Goal: Task Accomplishment & Management: Manage account settings

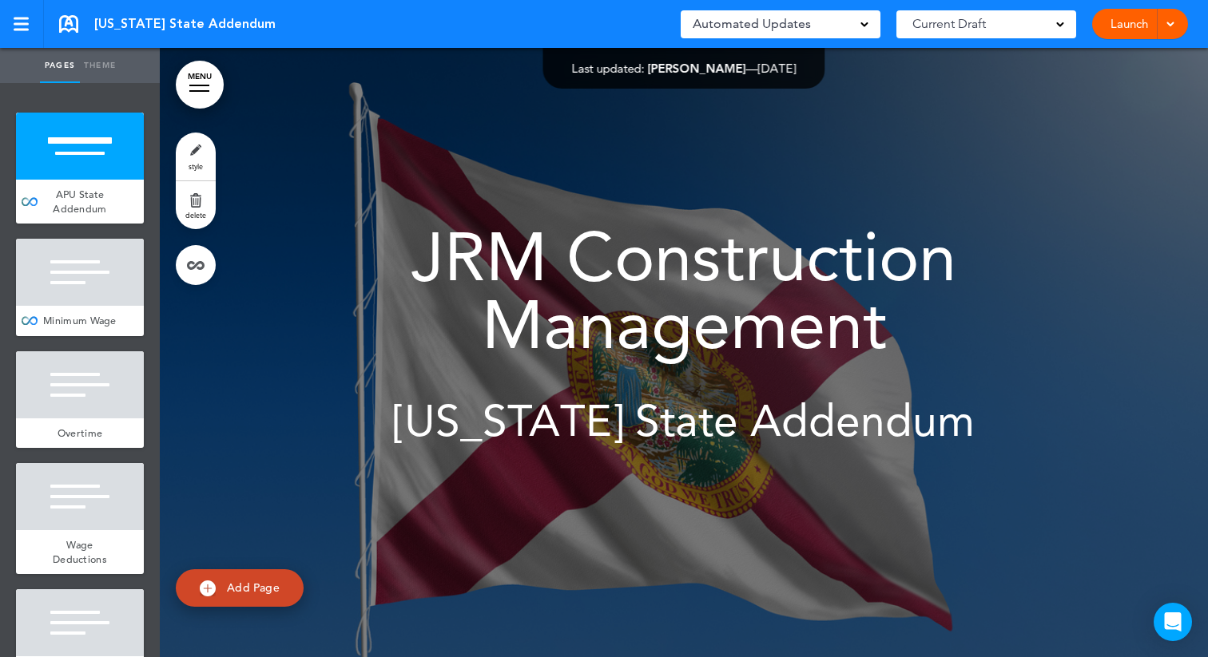
click at [841, 24] on div "Automated Updates 0" at bounding box center [781, 24] width 176 height 22
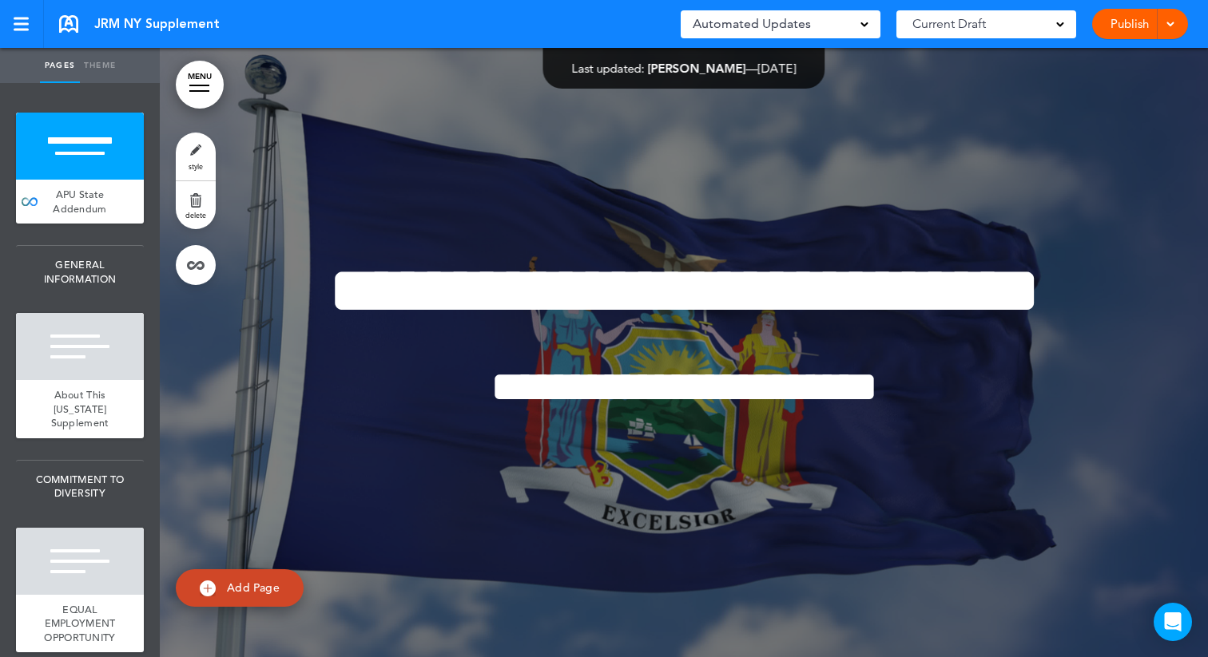
click at [802, 18] on span "Automated Updates" at bounding box center [752, 24] width 118 height 22
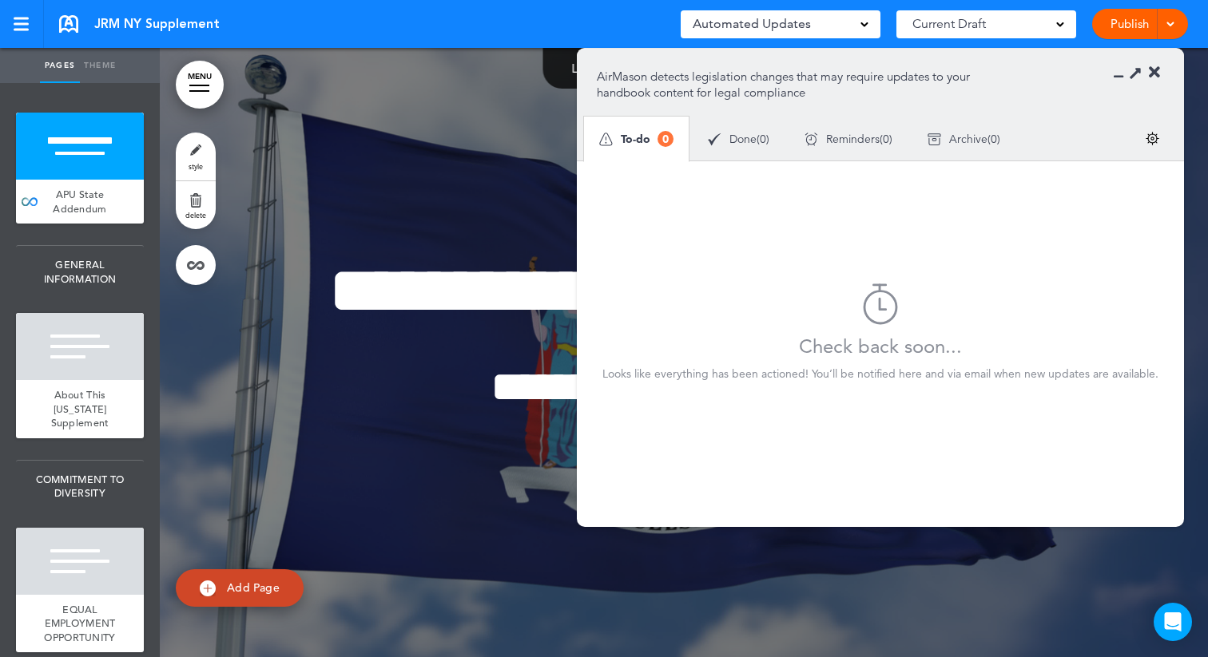
click at [1146, 139] on img at bounding box center [1153, 139] width 14 height 14
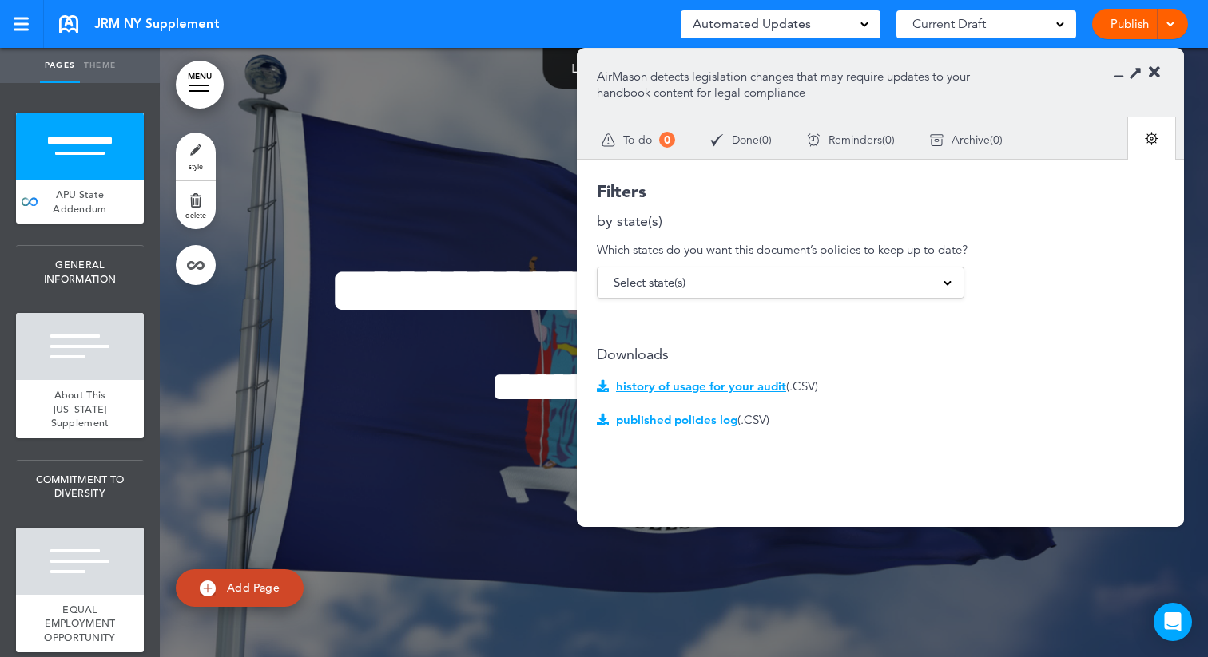
click at [806, 277] on div "Select state(s)" at bounding box center [781, 283] width 366 height 30
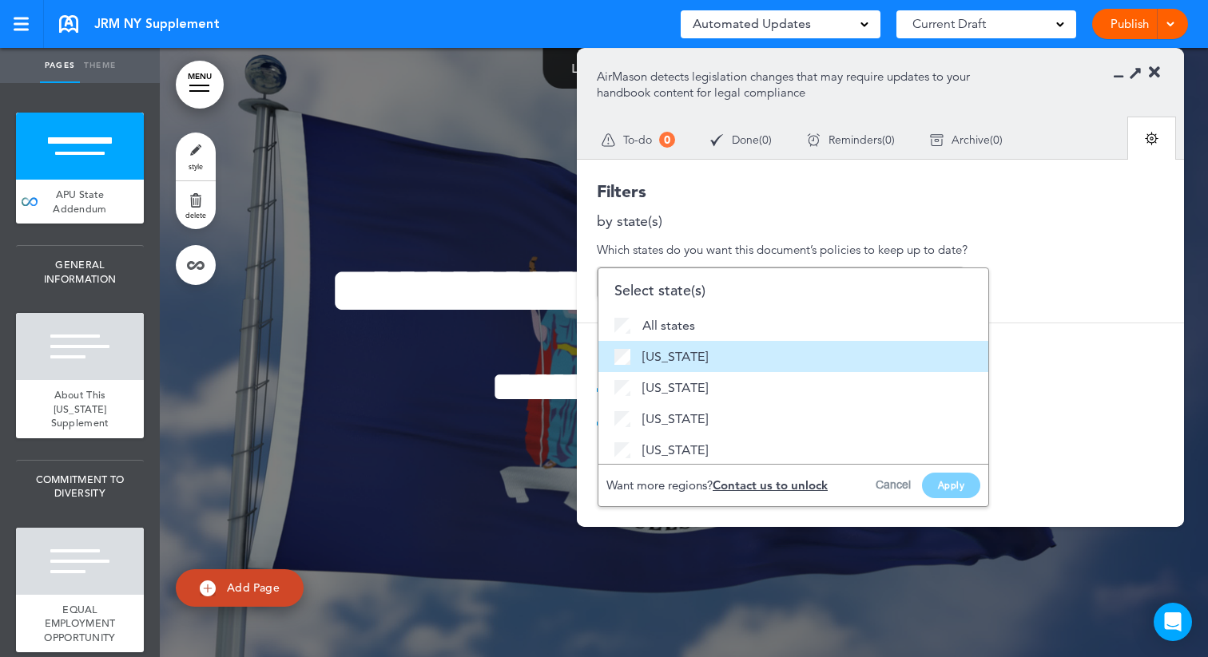
scroll to position [33, 0]
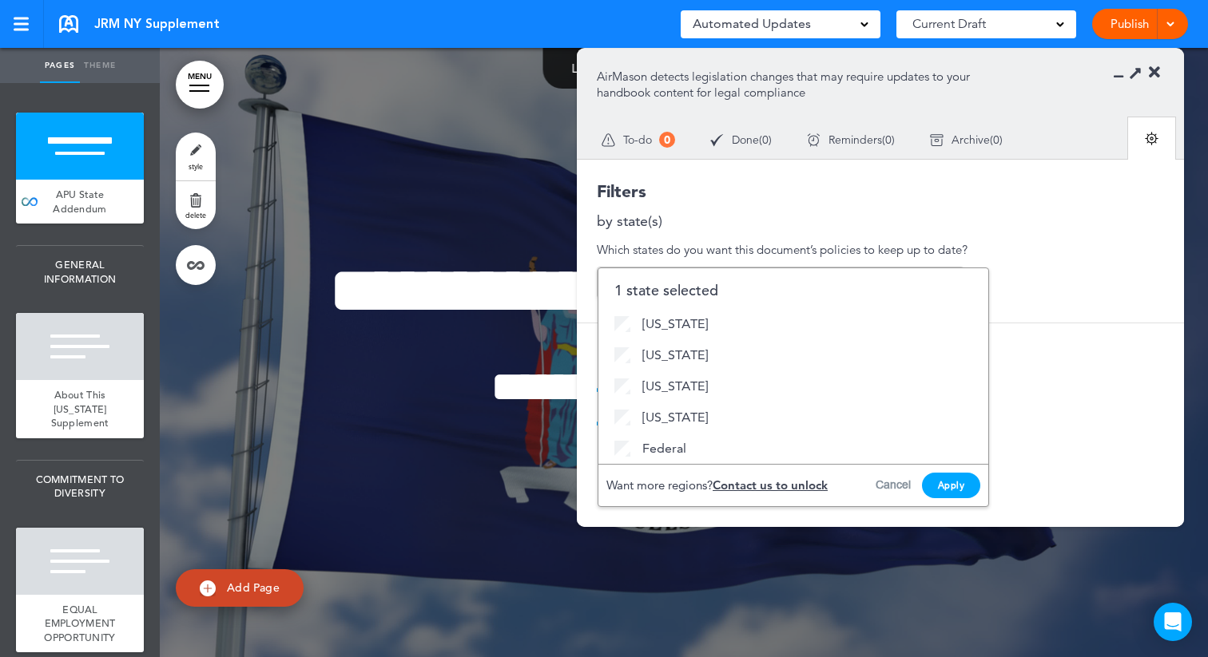
click at [944, 479] on button "Apply" at bounding box center [951, 486] width 59 height 26
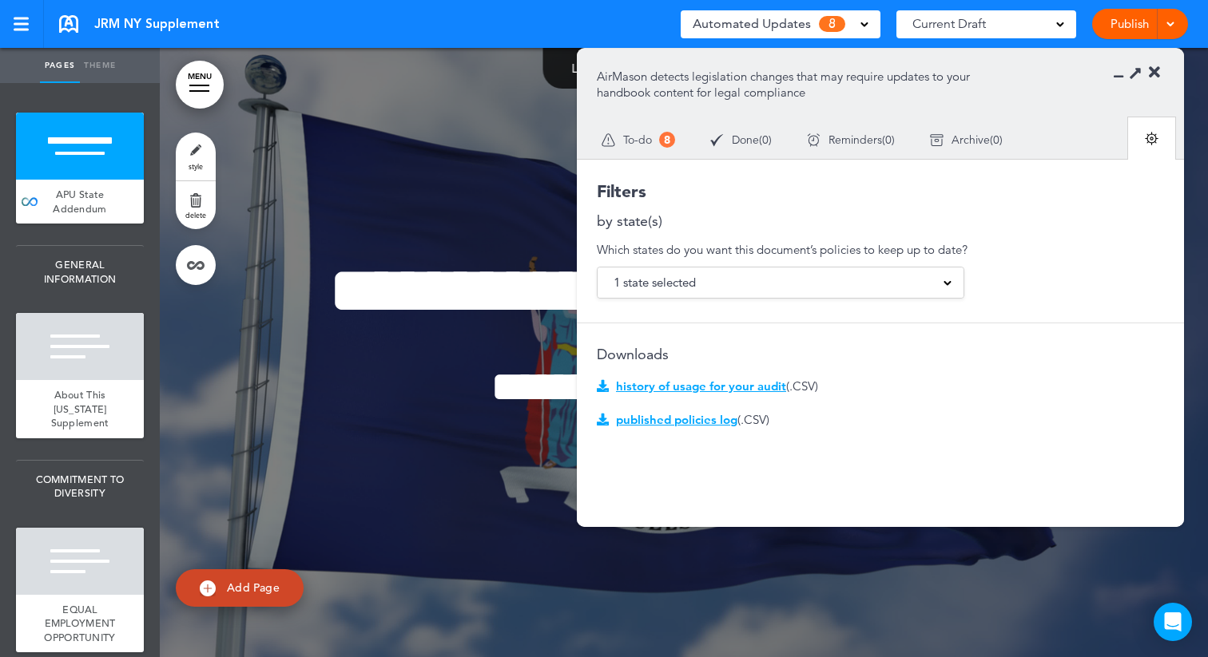
click at [640, 127] on div "To-do 8" at bounding box center [638, 139] width 109 height 45
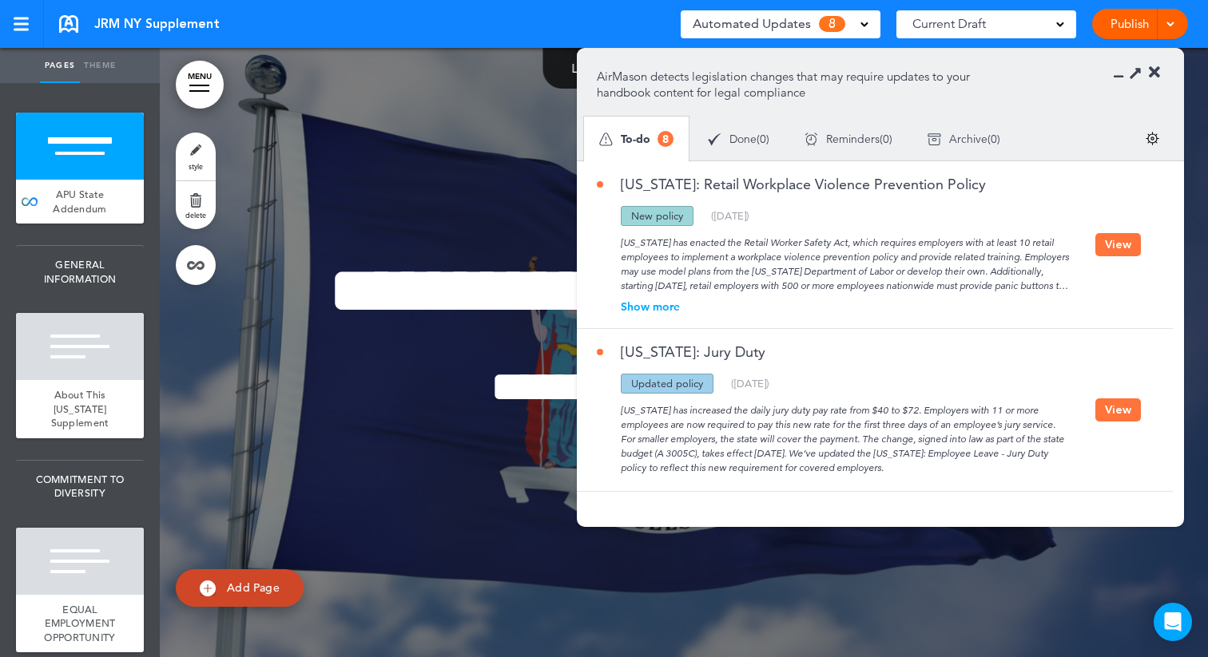
click at [1006, 134] on div "Archive ( 0 )" at bounding box center [964, 139] width 108 height 42
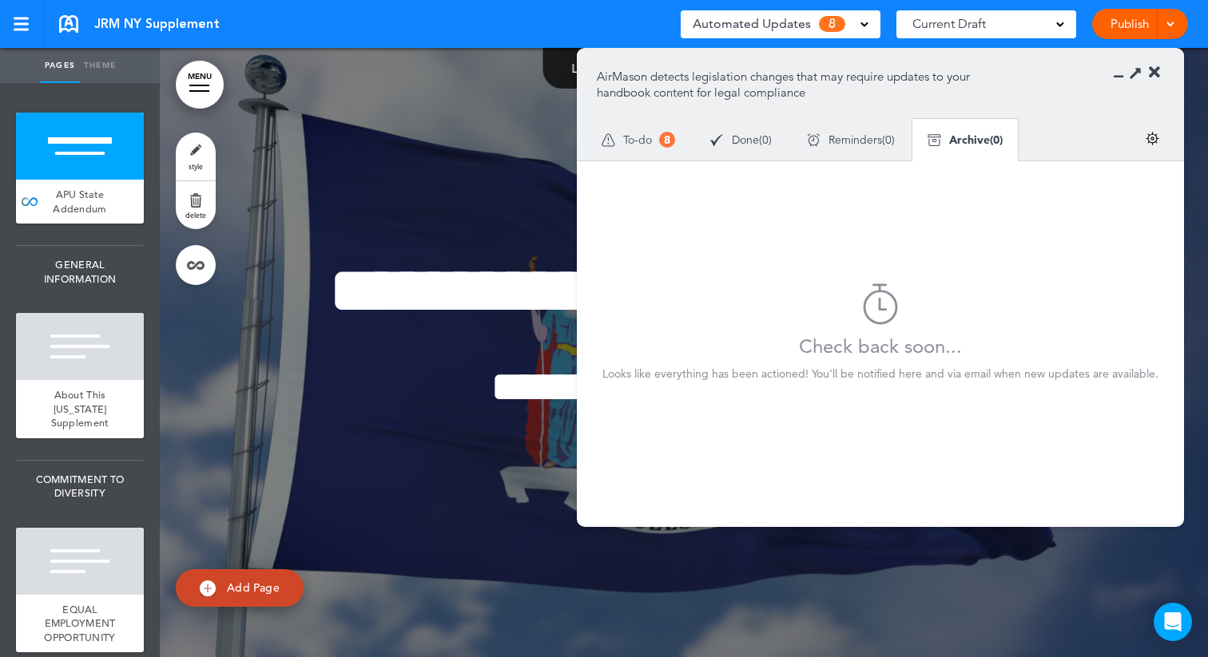
click at [831, 136] on span "Reminders" at bounding box center [855, 139] width 54 height 11
click at [728, 141] on div "Done ( 0 )" at bounding box center [741, 140] width 97 height 42
click at [641, 140] on span "To-do" at bounding box center [637, 139] width 29 height 11
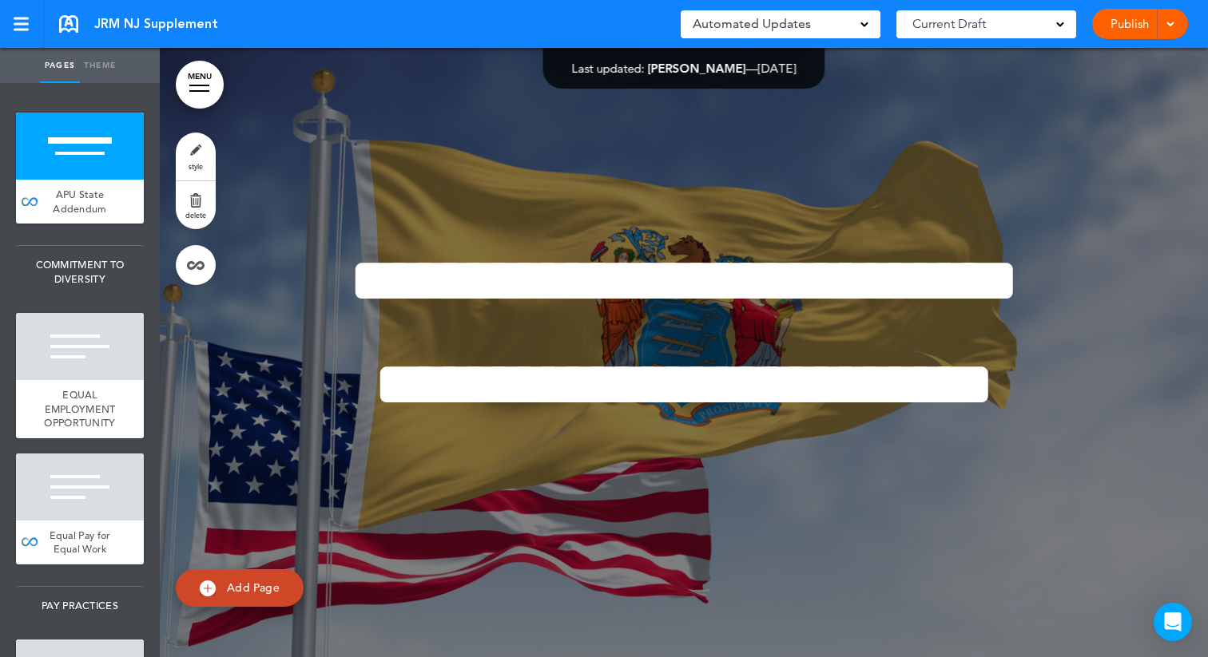
click at [842, 25] on div "Automated Updates 0" at bounding box center [781, 24] width 176 height 22
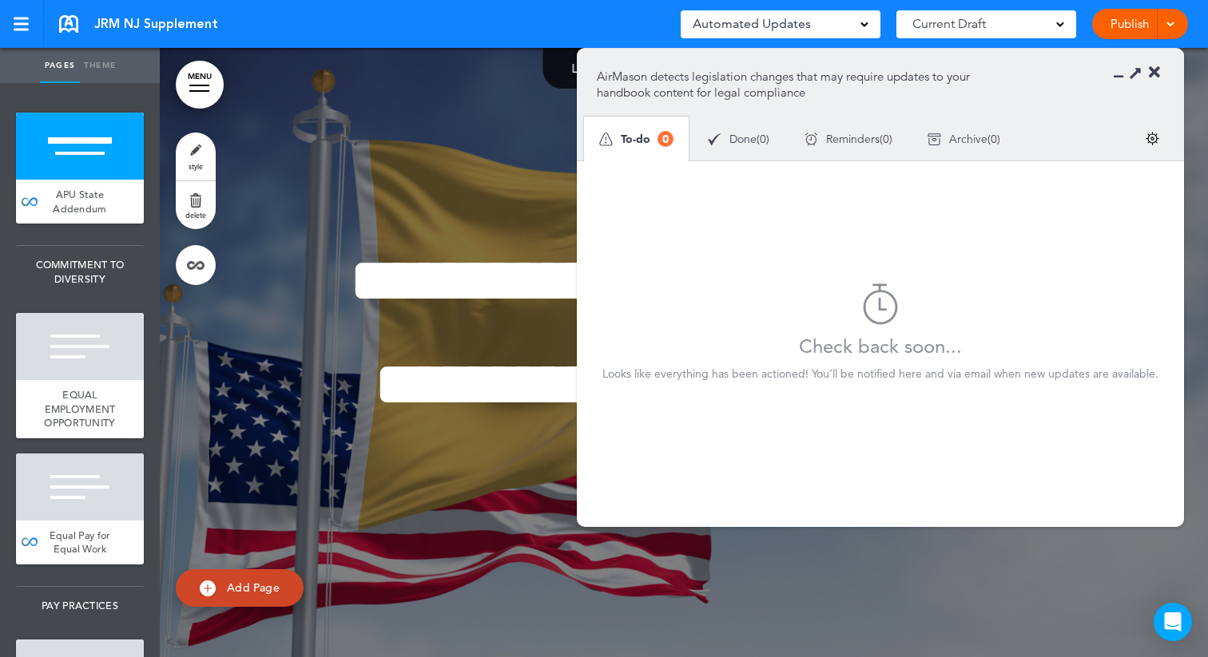
click at [1155, 140] on img at bounding box center [1153, 139] width 14 height 14
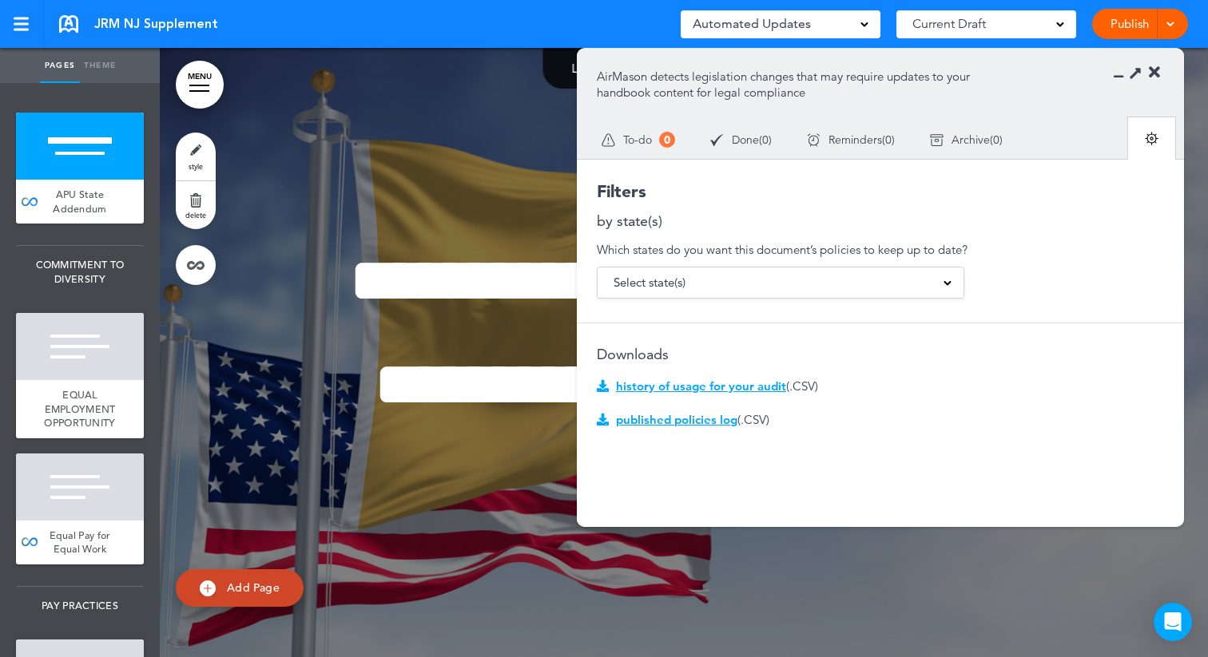
click at [656, 293] on span "Select state(s)" at bounding box center [650, 283] width 72 height 22
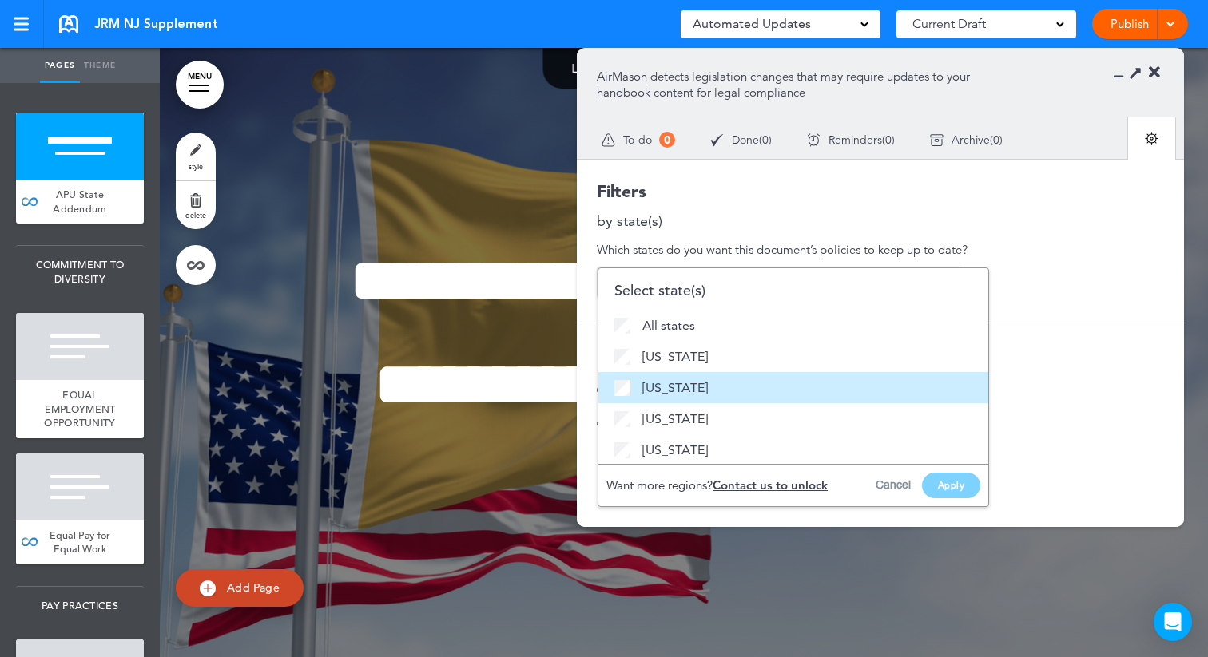
scroll to position [33, 0]
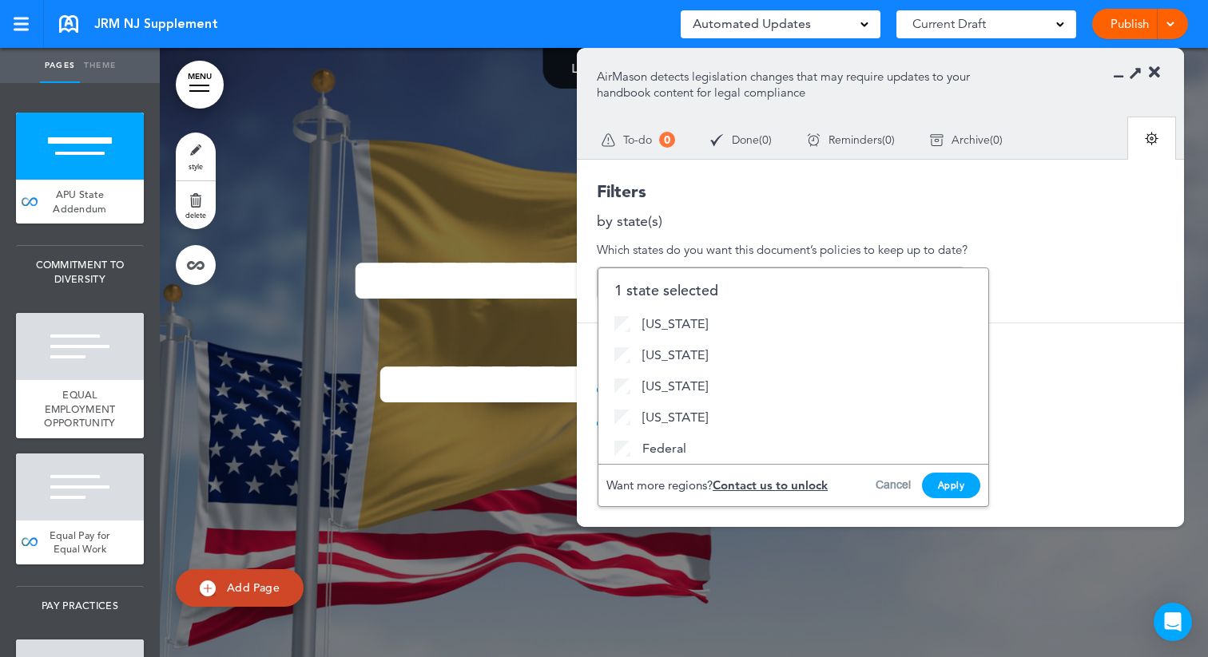
click at [947, 479] on button "Apply" at bounding box center [951, 486] width 59 height 26
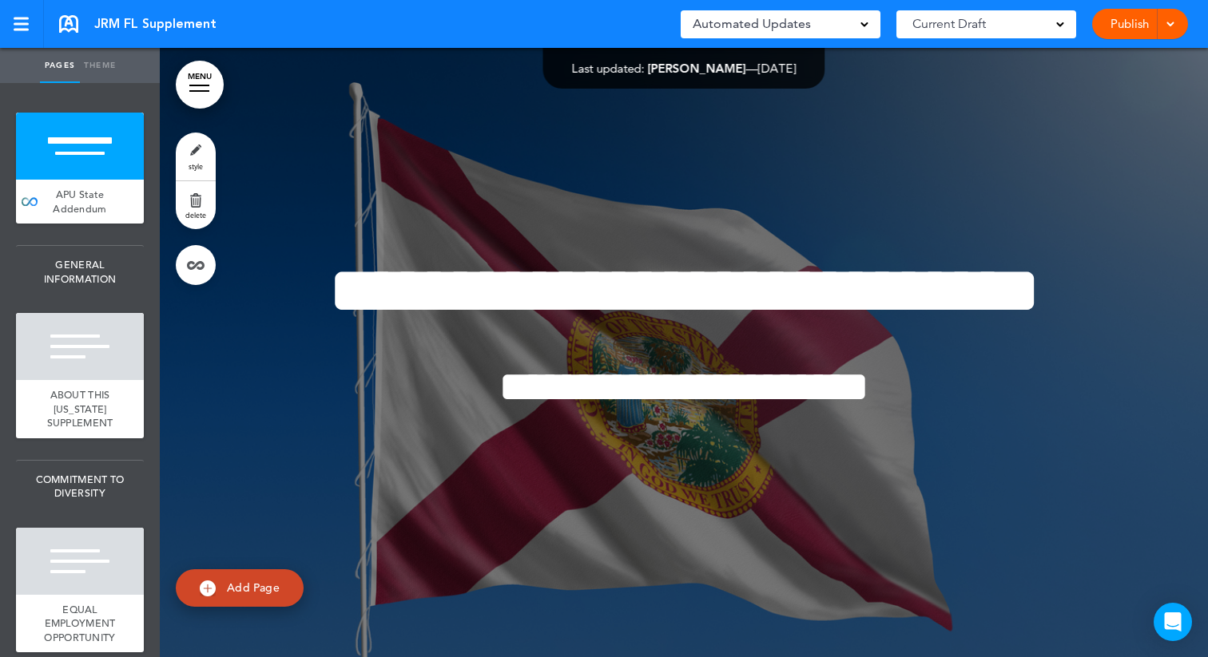
click at [784, 25] on span "Automated Updates" at bounding box center [752, 24] width 118 height 22
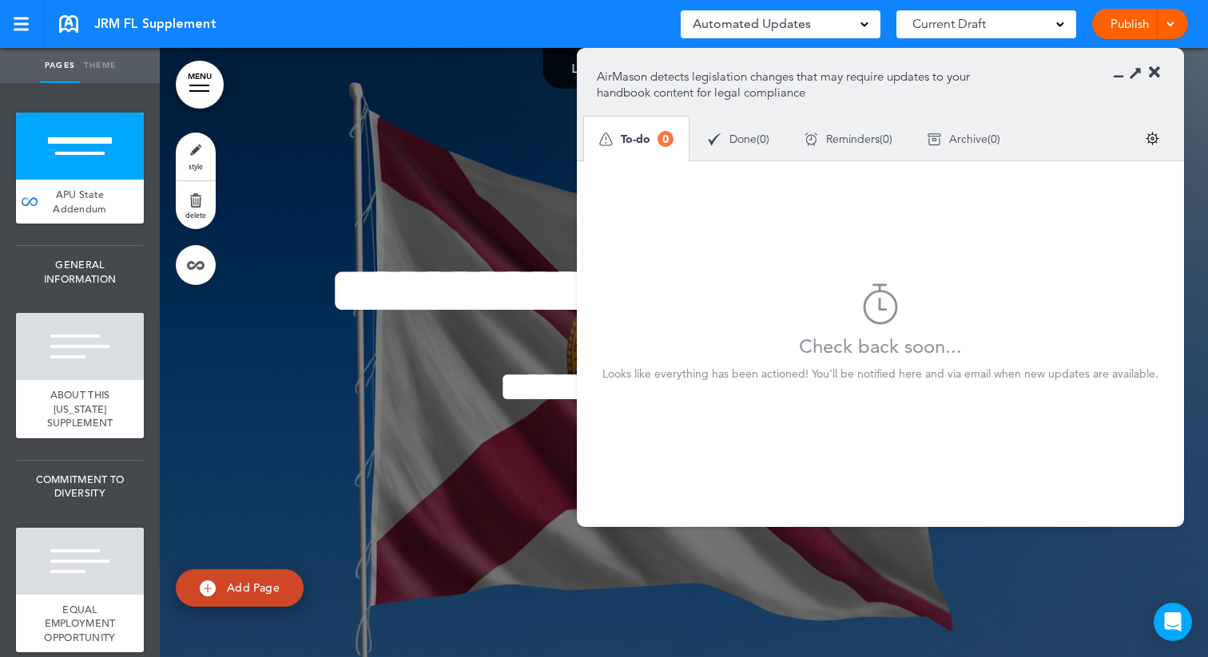
click at [1146, 139] on img at bounding box center [1153, 139] width 14 height 14
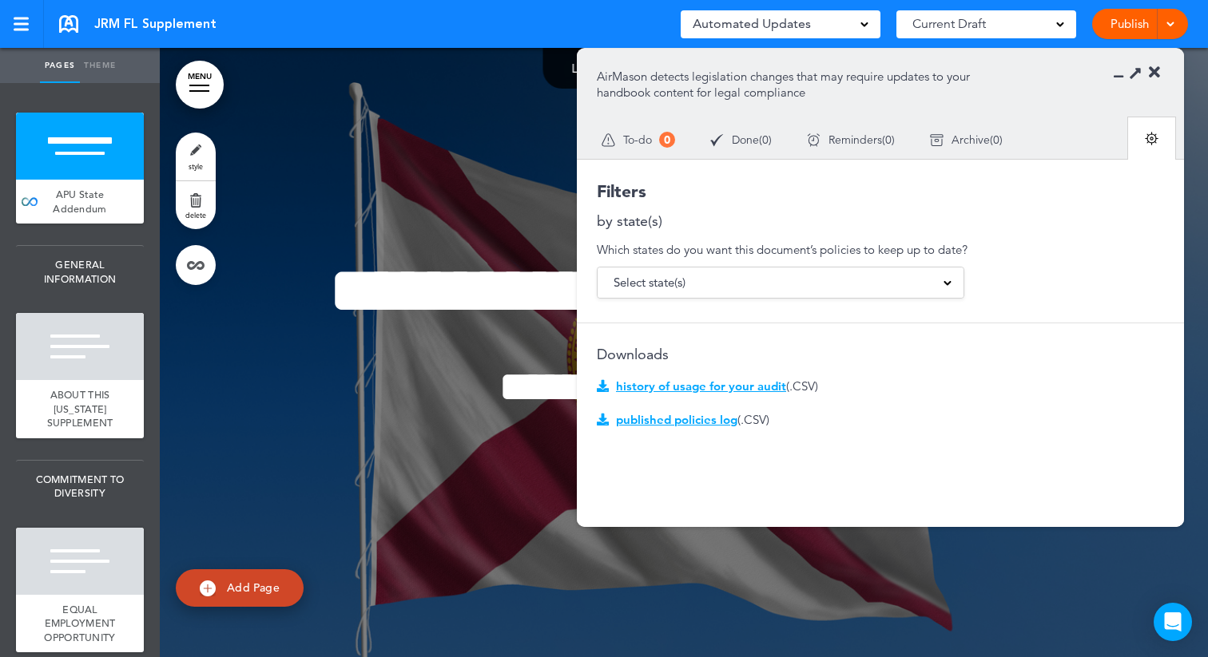
click at [707, 291] on div "Select state(s)" at bounding box center [781, 283] width 366 height 30
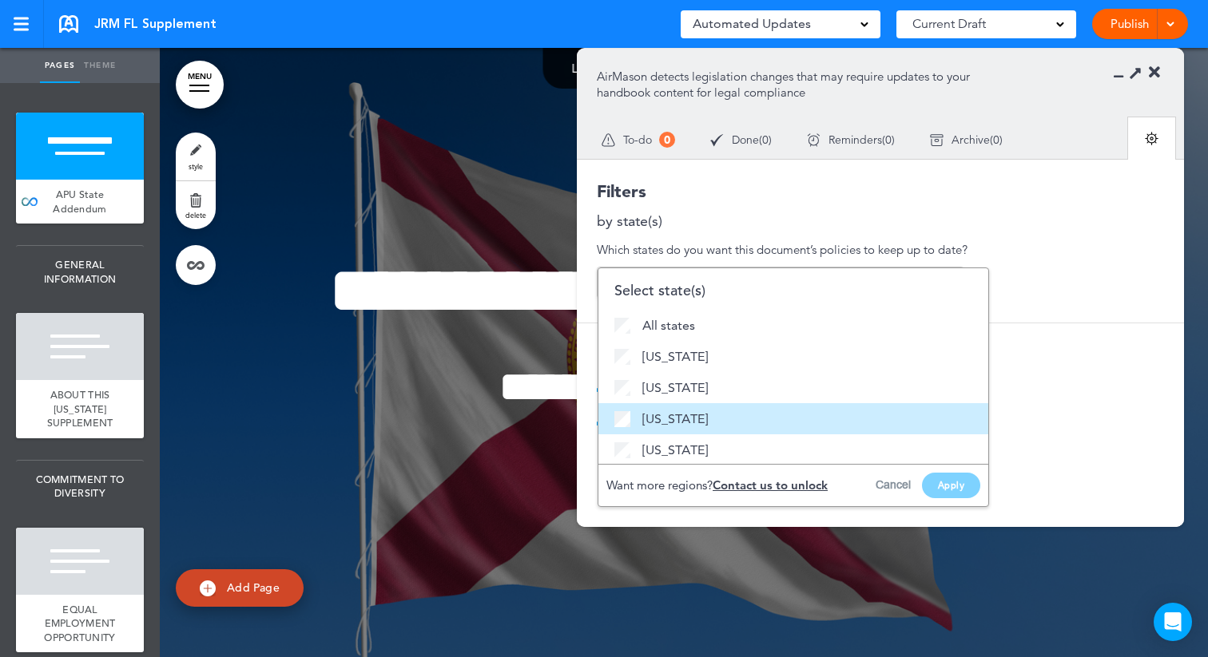
scroll to position [33, 0]
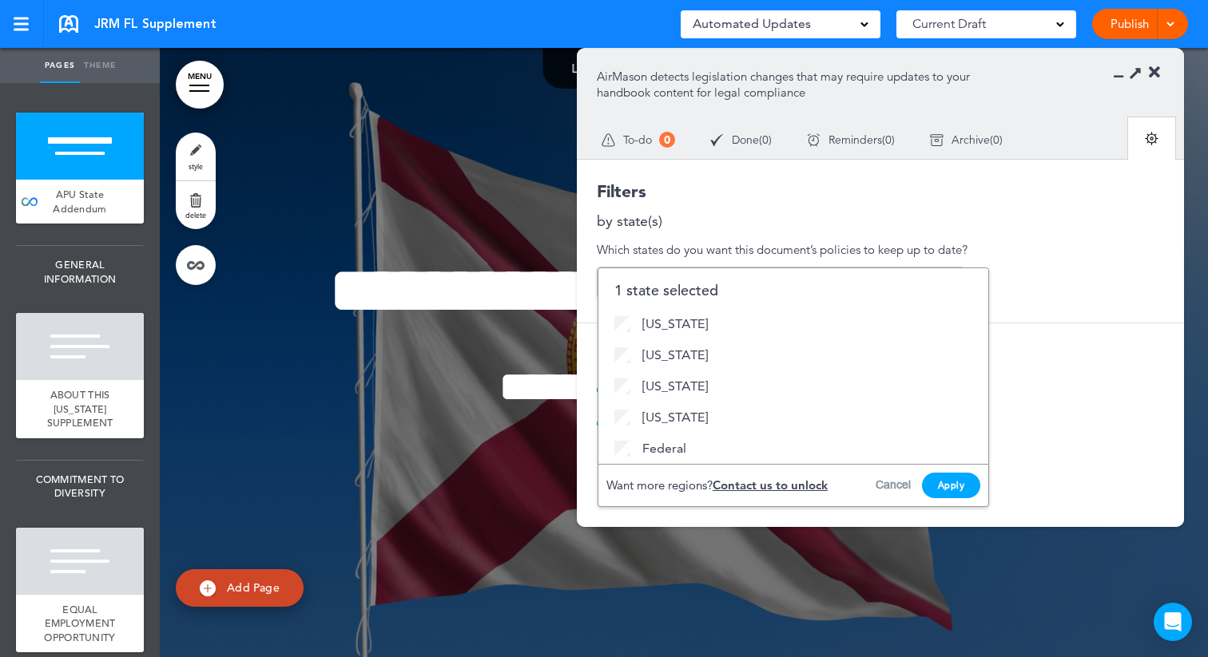
click at [944, 489] on button "Apply" at bounding box center [951, 486] width 59 height 26
